Goal: Information Seeking & Learning: Learn about a topic

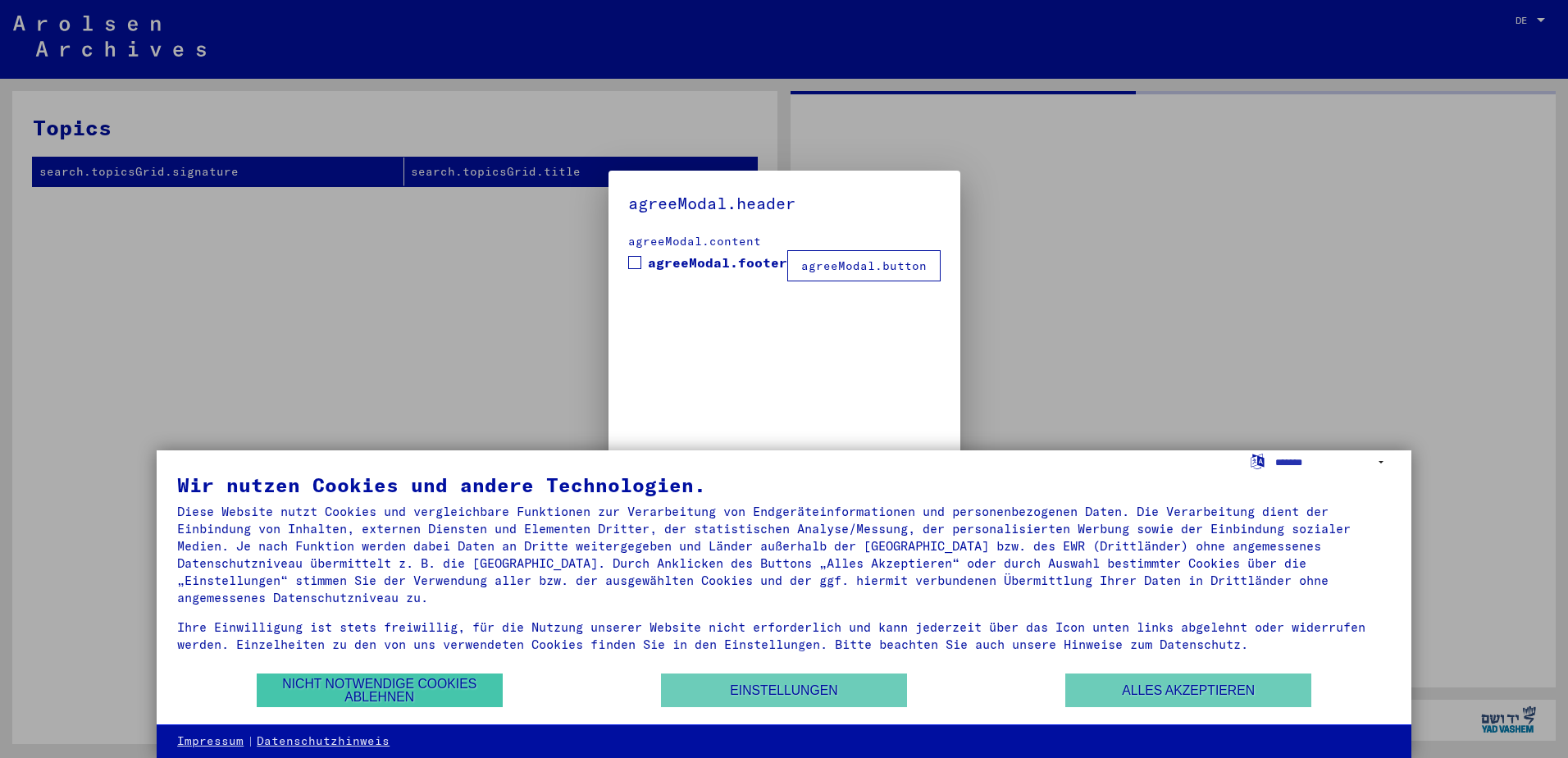
click at [365, 682] on button "Nicht notwendige Cookies ablehnen" at bounding box center [380, 690] width 246 height 34
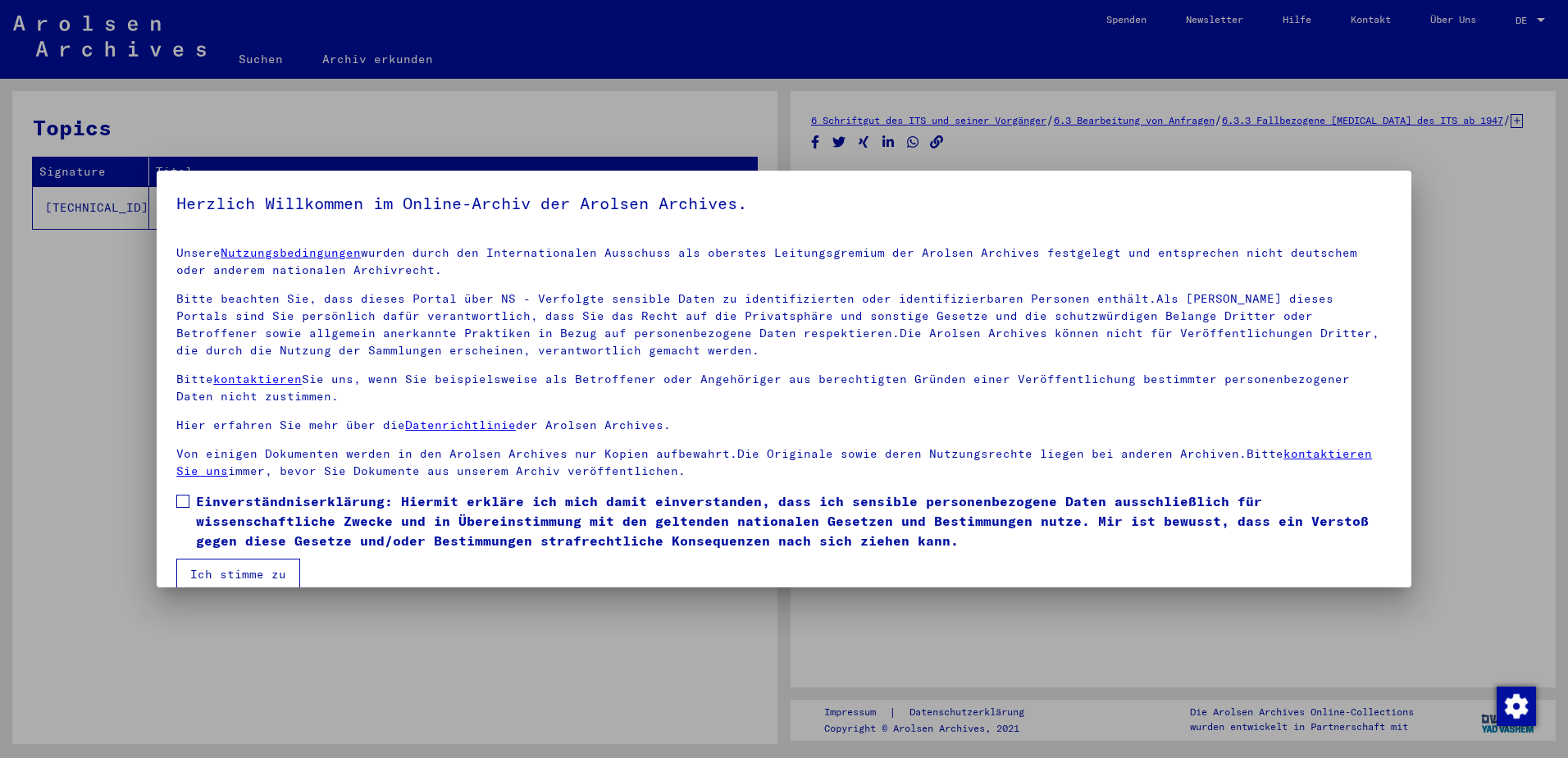
click at [759, 617] on div at bounding box center [784, 379] width 1568 height 758
click at [181, 508] on label "Einverständniserklärung: Hiermit erkläre ich mich damit einverstanden, dass ich…" at bounding box center [784, 521] width 1215 height 59
click at [218, 568] on button "Ich stimme zu" at bounding box center [238, 574] width 124 height 31
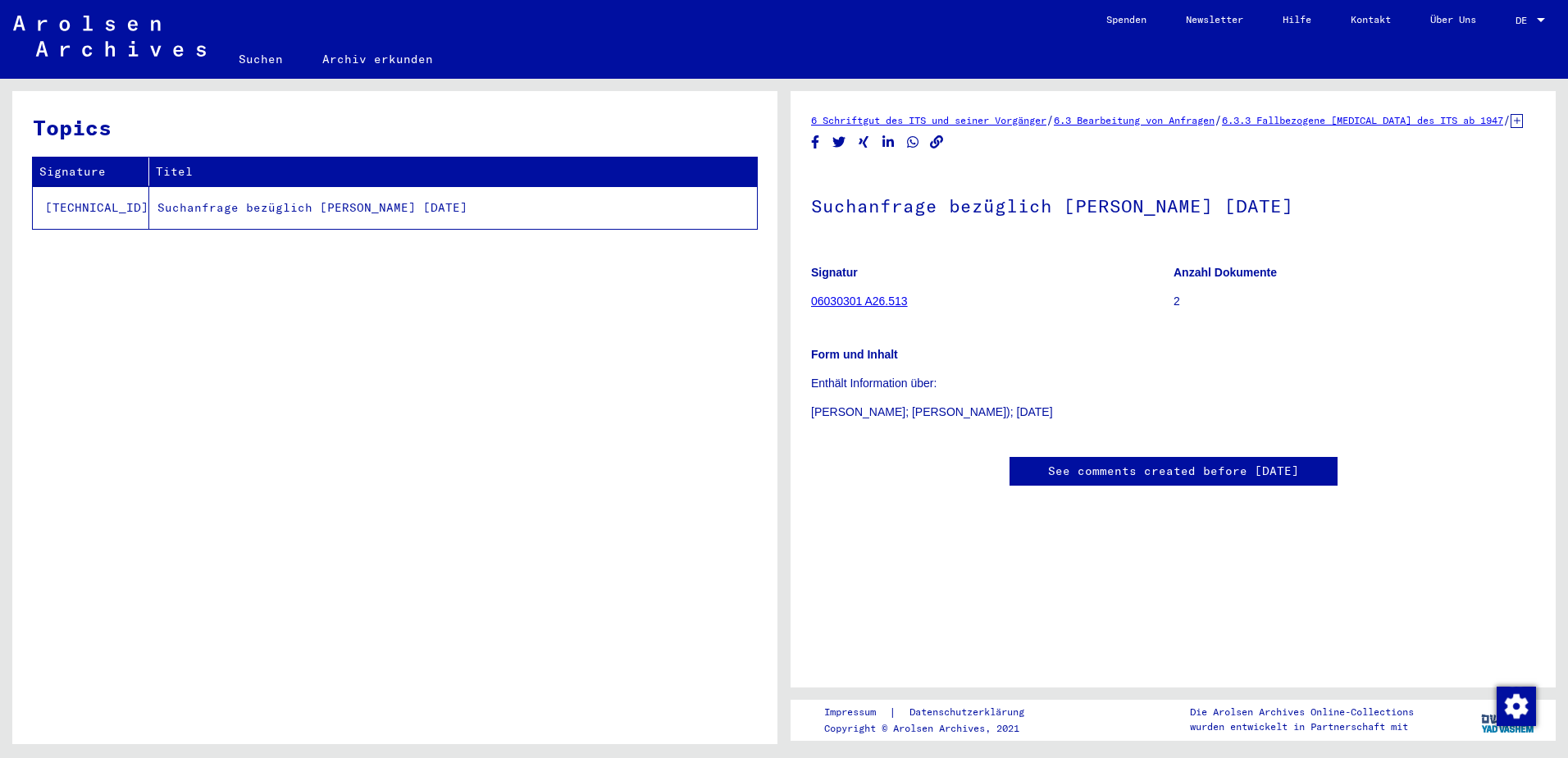
click at [862, 308] on link "06030301 A26.513" at bounding box center [859, 301] width 96 height 13
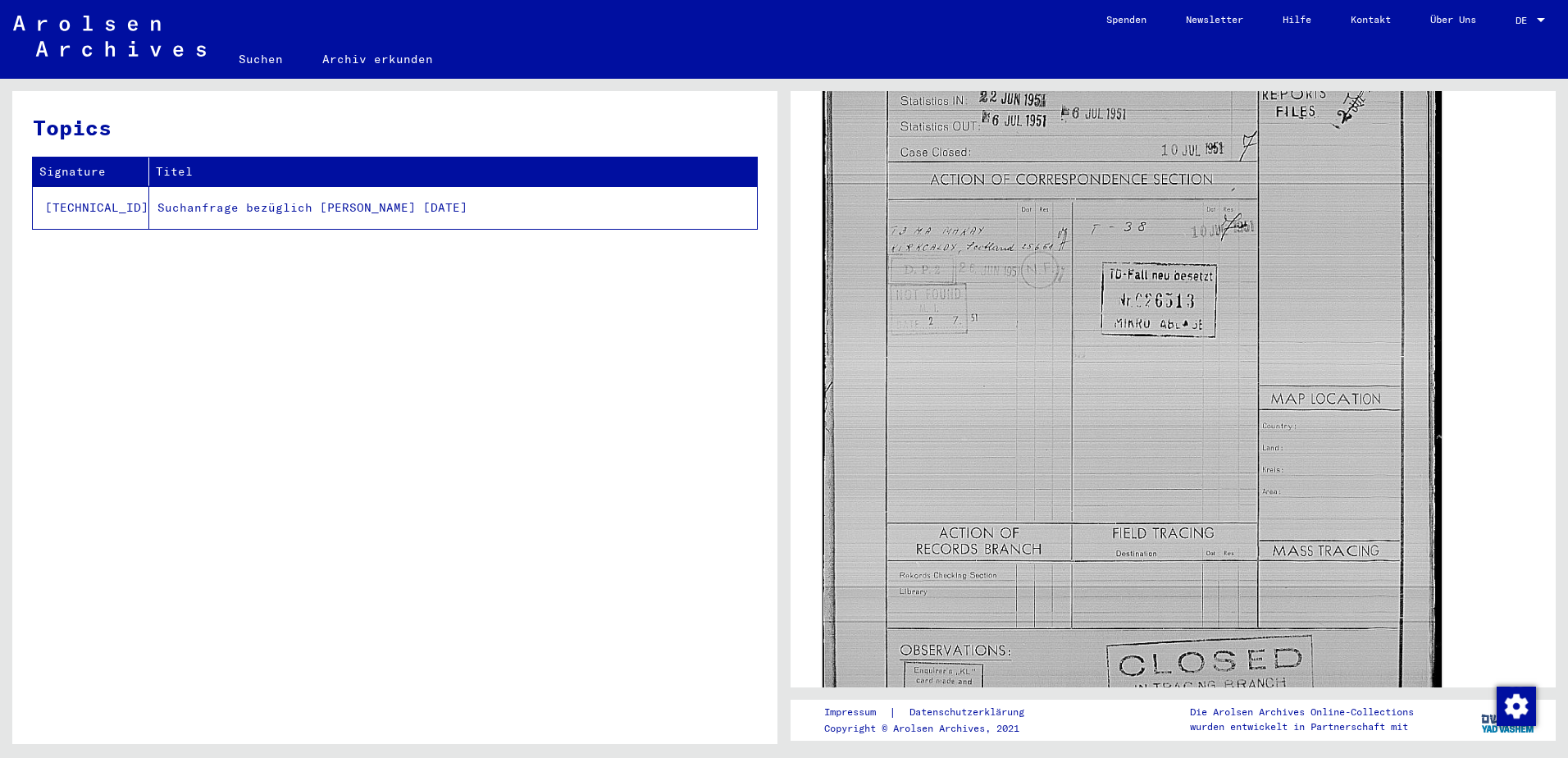
scroll to position [221, 0]
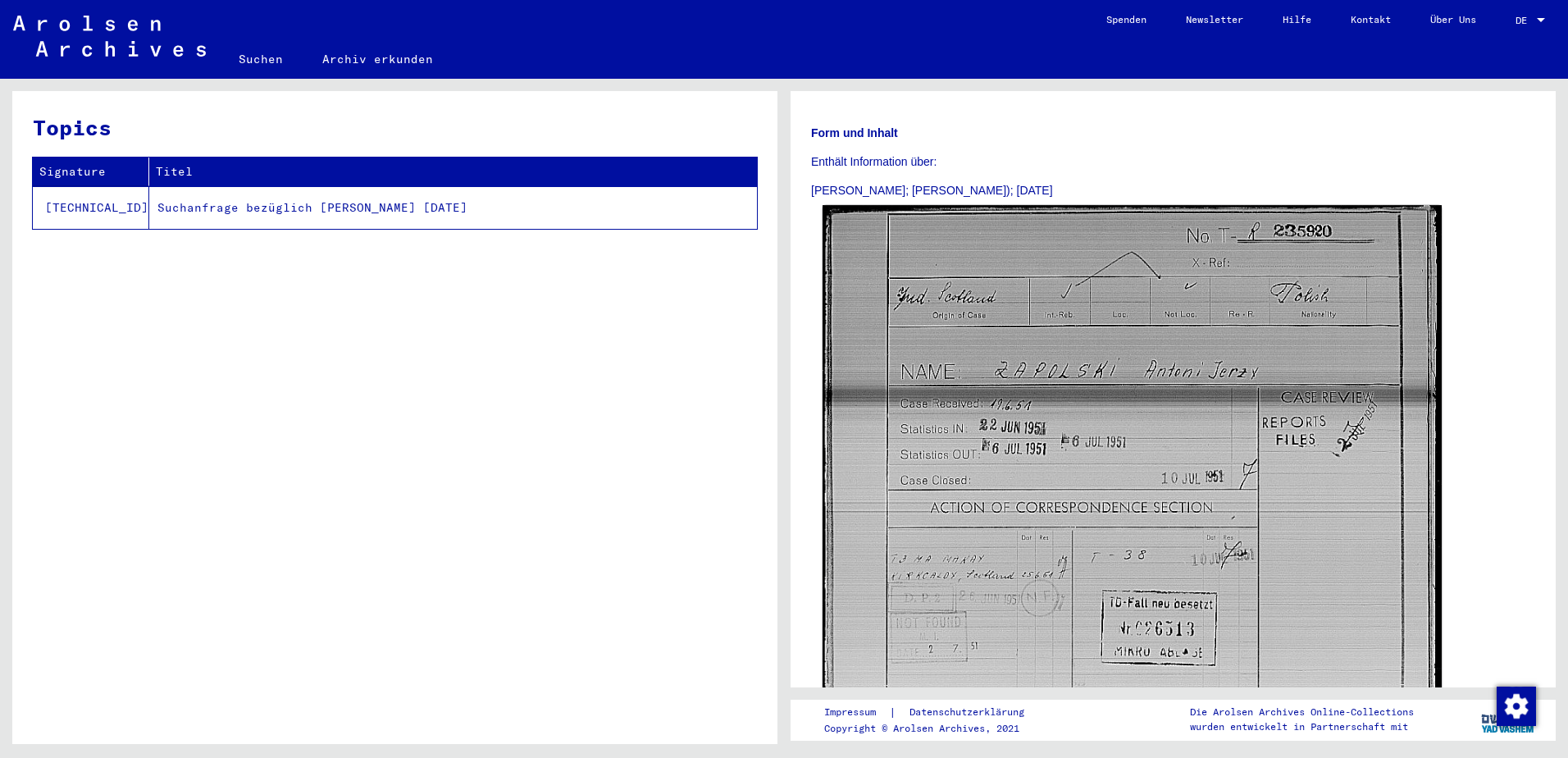
drag, startPoint x: 1120, startPoint y: 316, endPoint x: 1020, endPoint y: 349, distance: 105.3
click at [1020, 349] on img at bounding box center [1131, 627] width 619 height 844
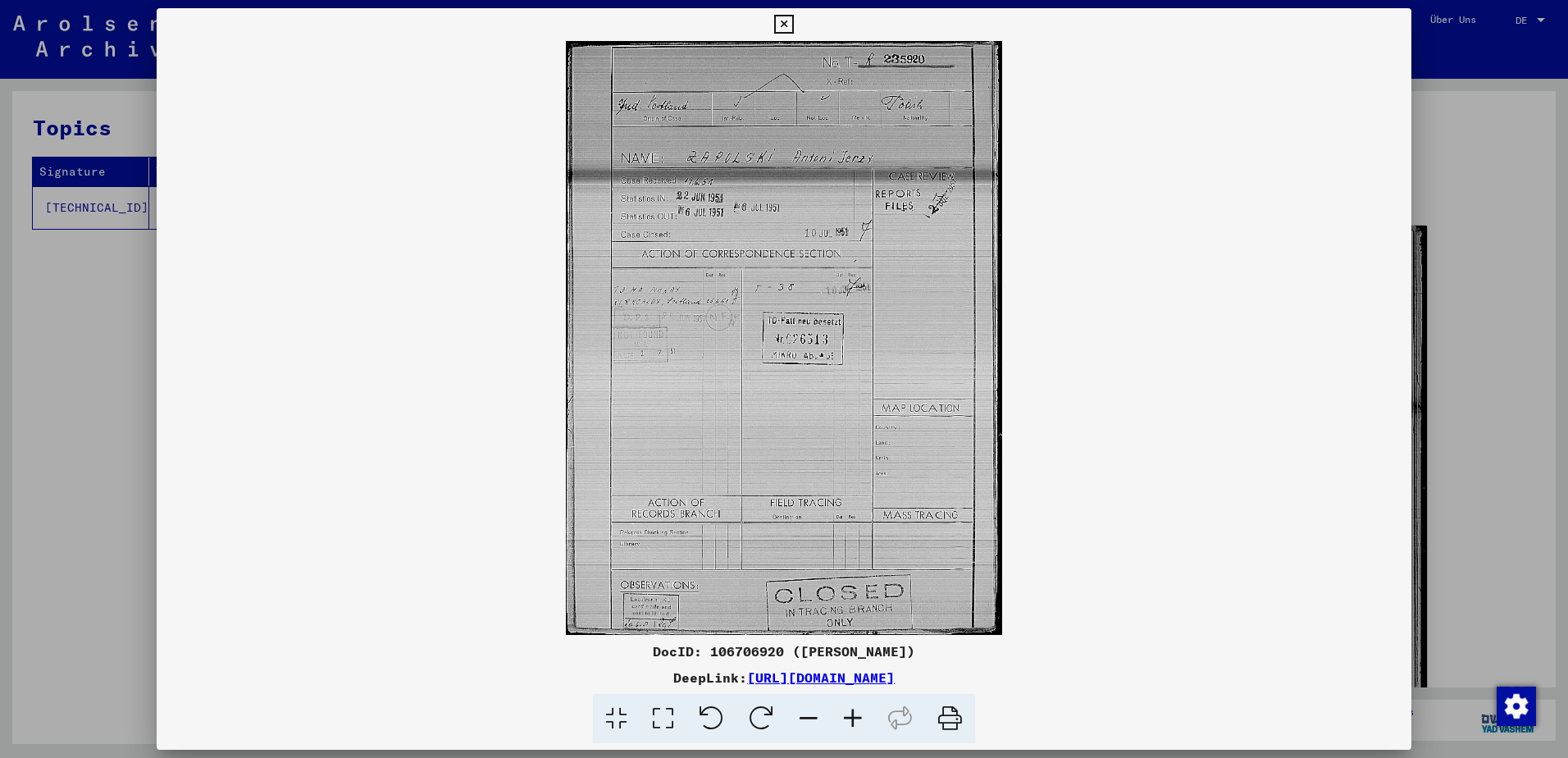
click at [747, 670] on link "[URL][DOMAIN_NAME]" at bounding box center [820, 678] width 147 height 17
click at [1440, 179] on div at bounding box center [784, 379] width 1568 height 758
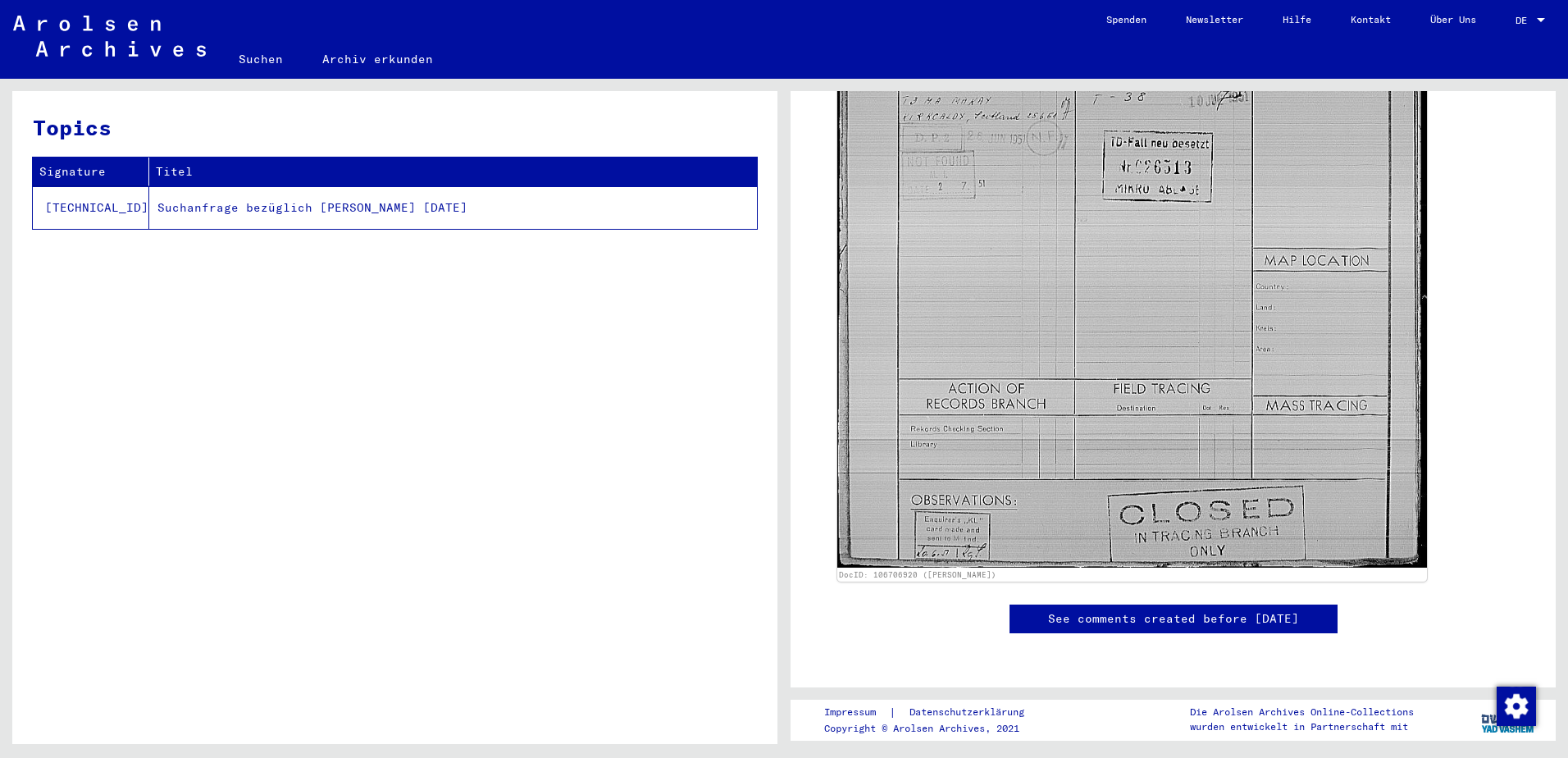
scroll to position [714, 0]
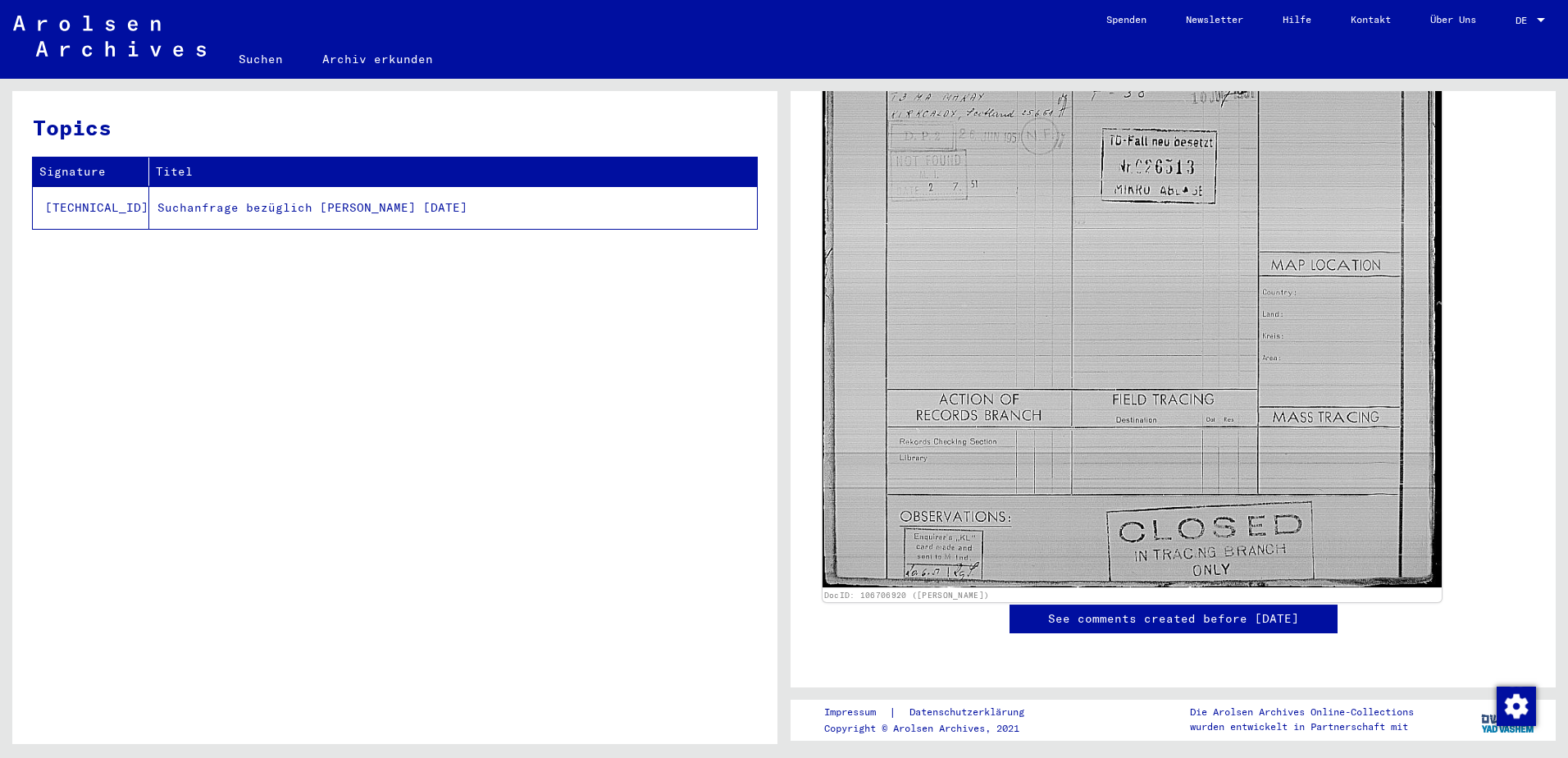
click at [965, 265] on img at bounding box center [1131, 165] width 619 height 844
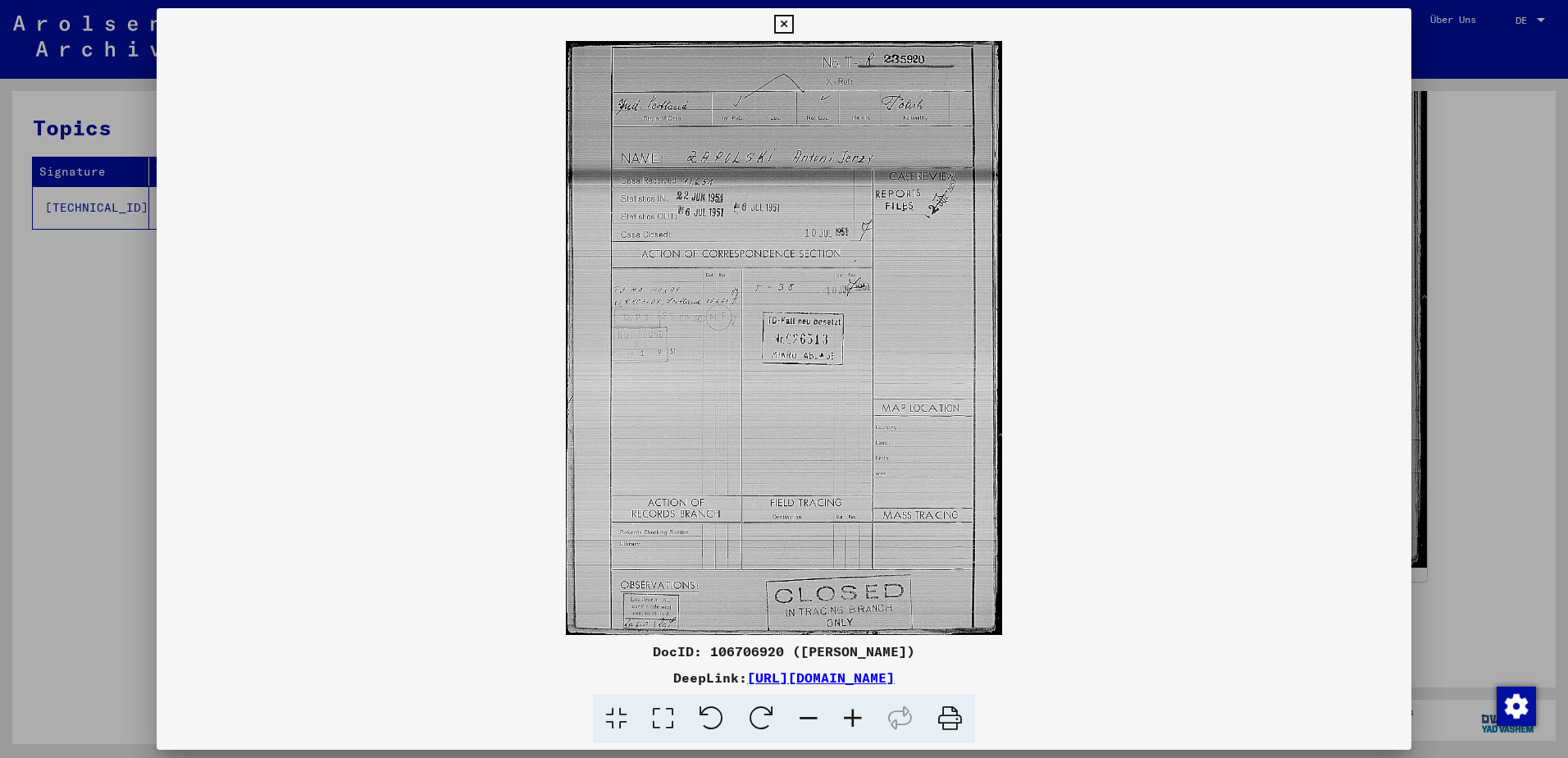
click at [860, 301] on img at bounding box center [784, 338] width 1255 height 594
drag, startPoint x: 279, startPoint y: 353, endPoint x: 323, endPoint y: 318, distance: 56.2
click at [282, 348] on img at bounding box center [784, 338] width 1255 height 594
click at [65, 304] on div at bounding box center [784, 379] width 1568 height 758
